Goal: Find specific page/section: Find specific page/section

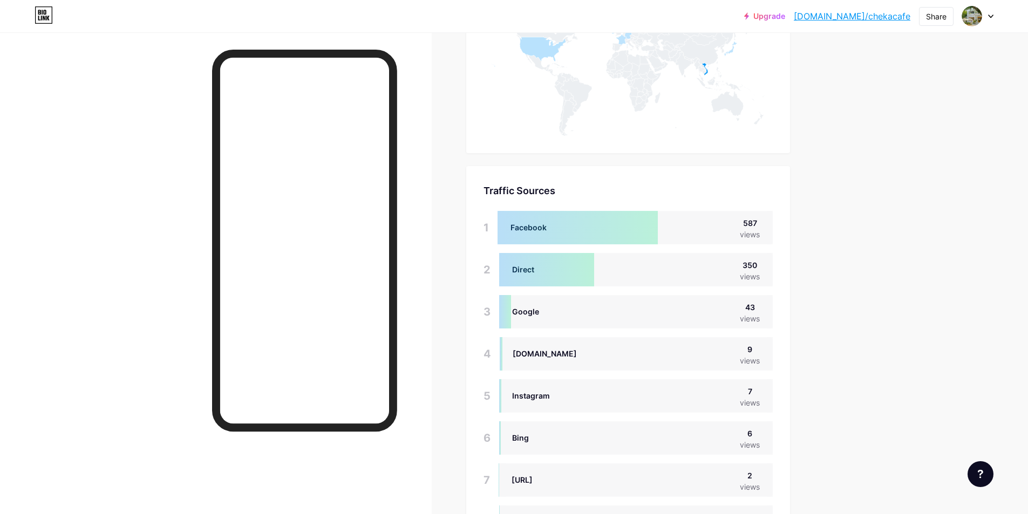
scroll to position [514, 1028]
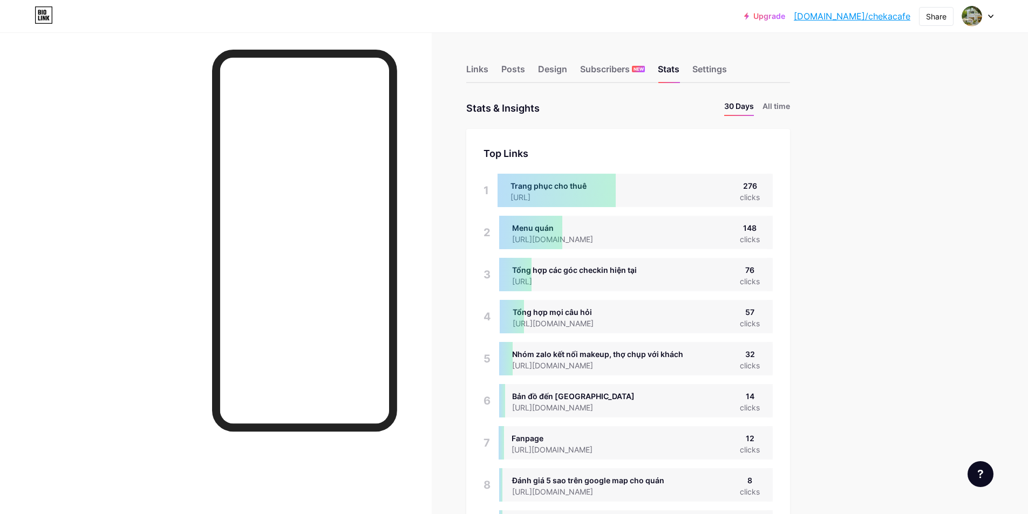
scroll to position [514, 1028]
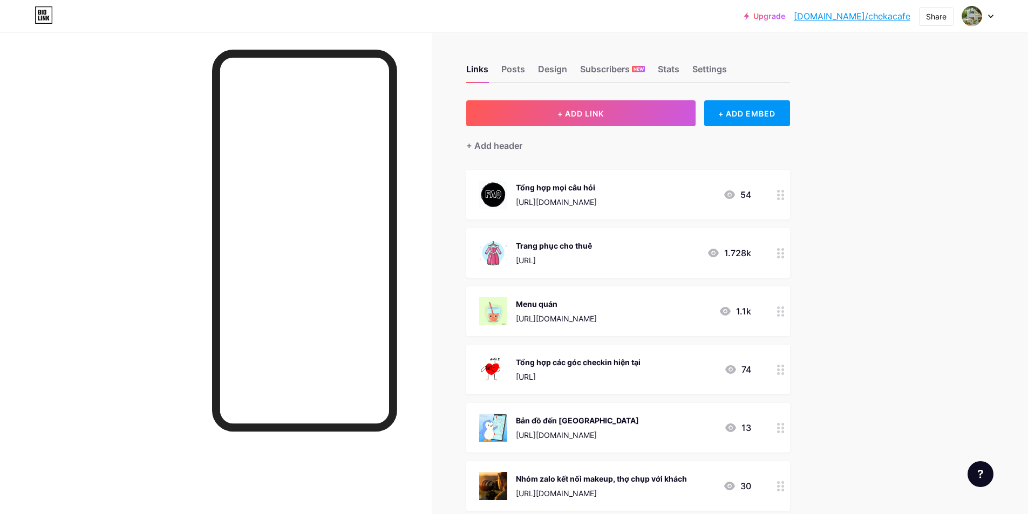
click at [666, 62] on div "Links Posts Design Subscribers NEW Stats Settings" at bounding box center [628, 64] width 324 height 38
click at [666, 71] on div "Stats" at bounding box center [669, 72] width 22 height 19
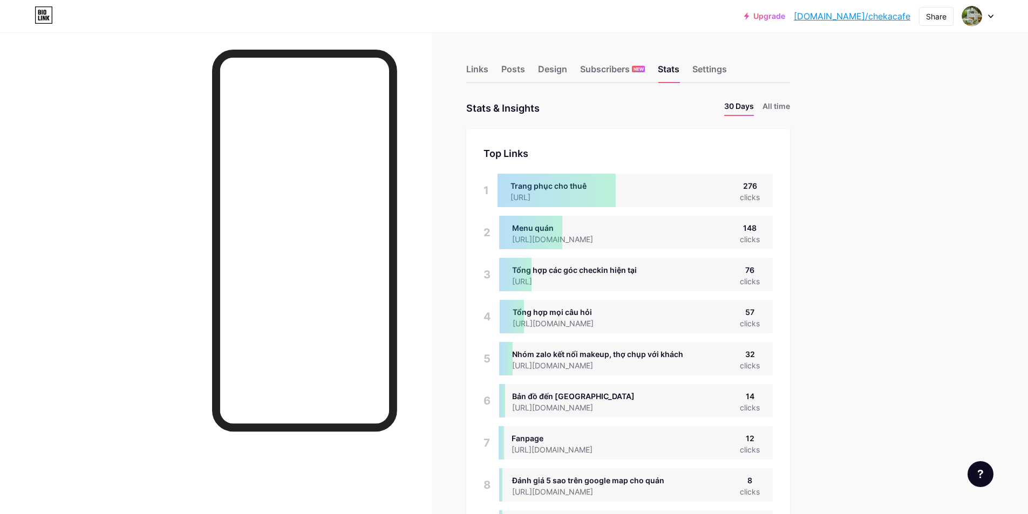
scroll to position [216, 0]
